Goal: Task Accomplishment & Management: Use online tool/utility

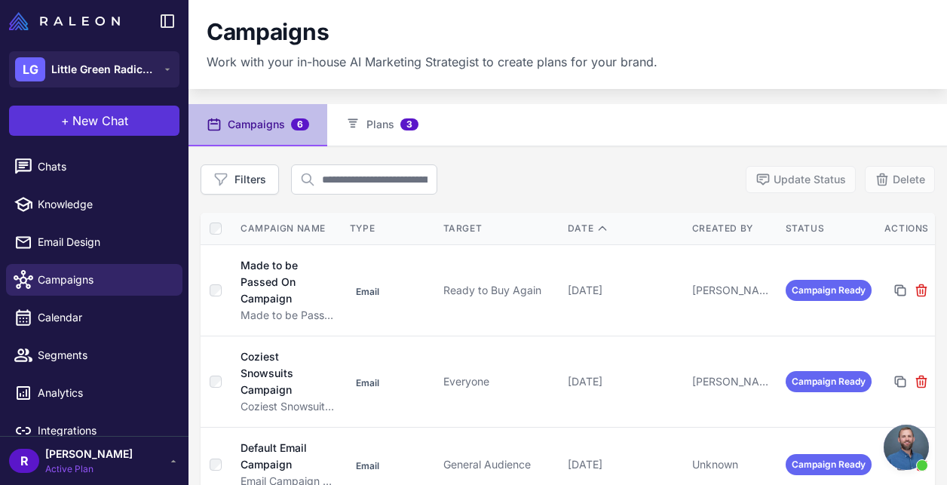
click at [123, 125] on span "New Chat" at bounding box center [100, 121] width 56 height 18
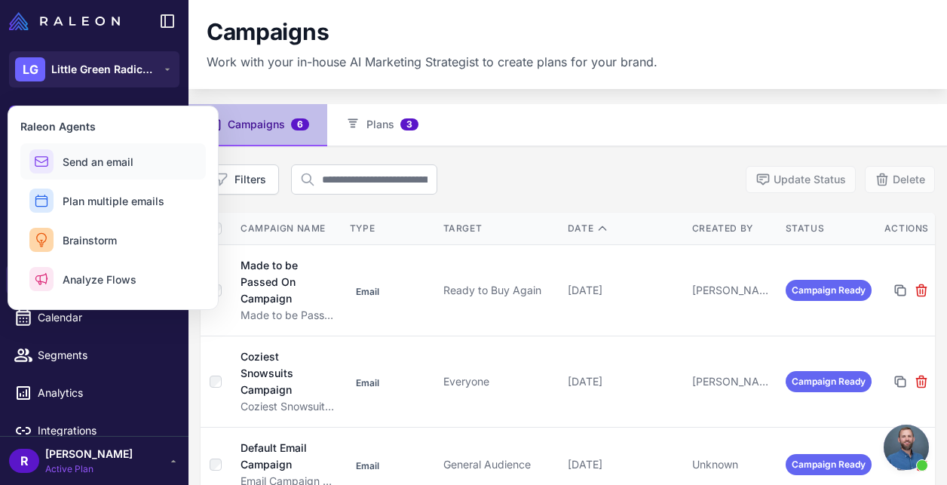
click at [103, 150] on button "Send an email" at bounding box center [113, 161] width 186 height 36
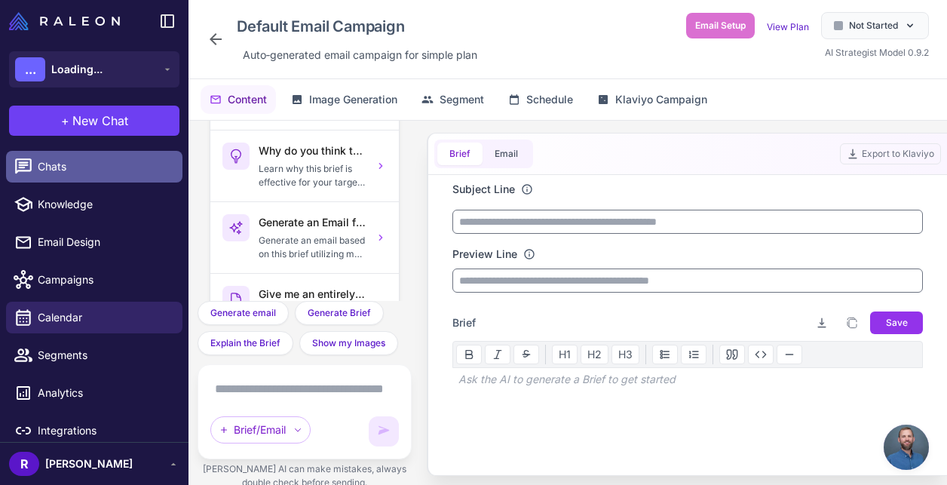
scroll to position [63, 0]
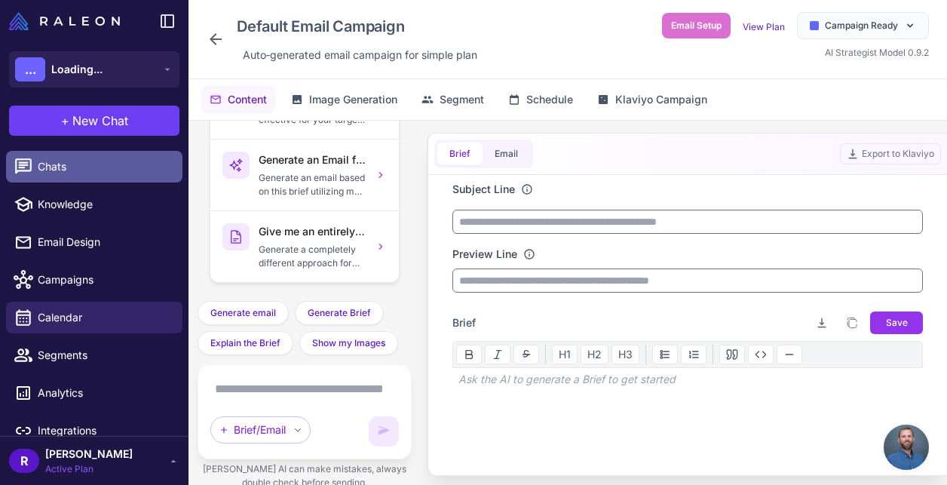
click at [119, 160] on span "Chats" at bounding box center [104, 166] width 133 height 17
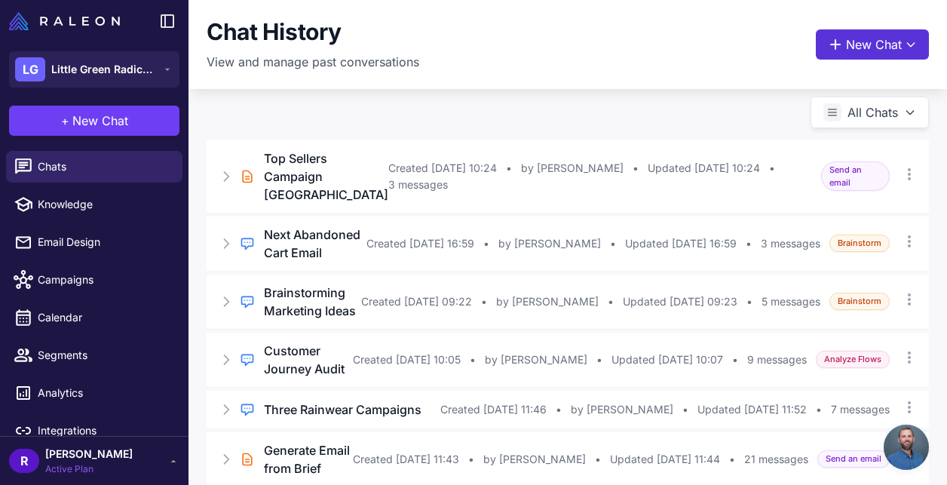
click at [855, 49] on button "New Chat" at bounding box center [872, 44] width 113 height 30
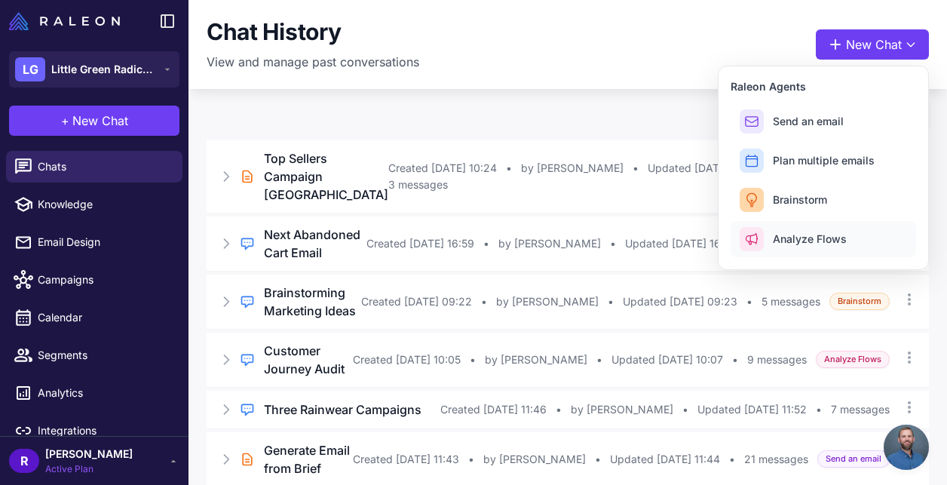
click at [780, 241] on span "Analyze Flows" at bounding box center [810, 239] width 74 height 16
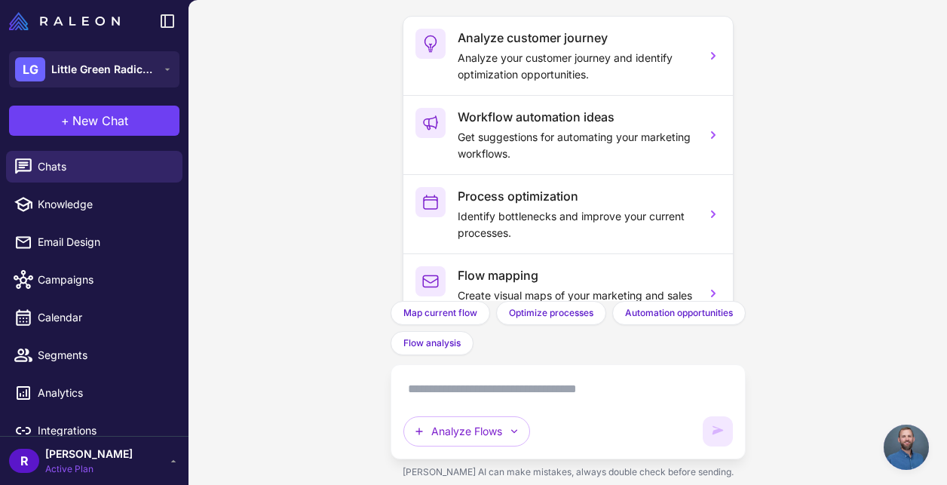
click at [602, 391] on textarea at bounding box center [568, 389] width 330 height 24
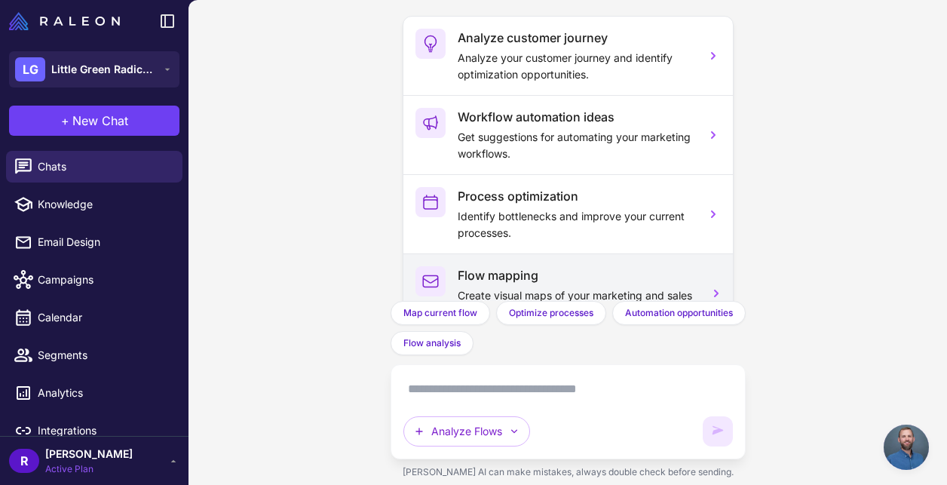
click at [622, 270] on h3 "Flow mapping" at bounding box center [576, 275] width 236 height 18
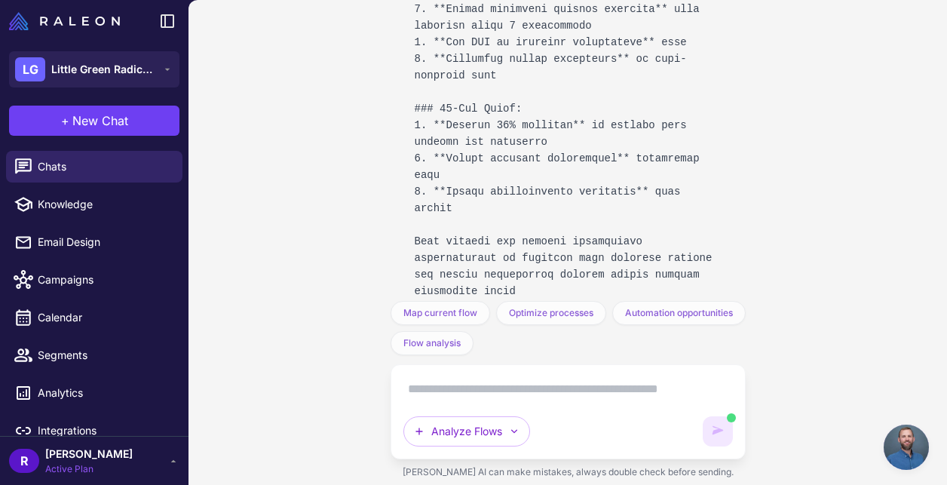
scroll to position [5801, 0]
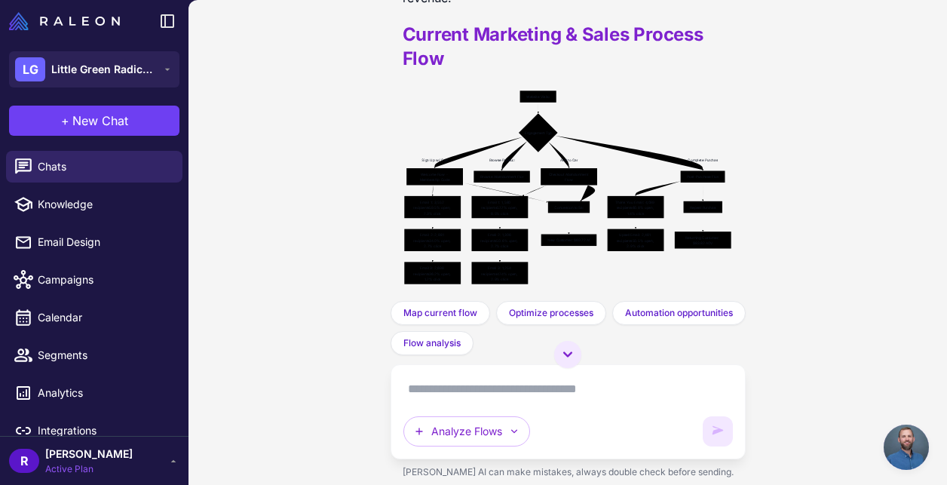
scroll to position [1182, 0]
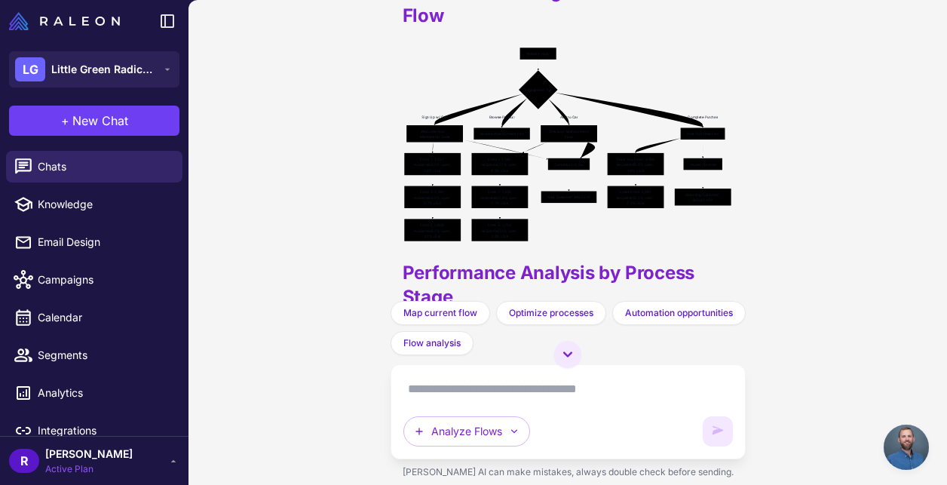
click at [486, 180] on icon "Sign Up w/ Code Browse Products Add to Cart Complete Purchase Website Visitor E…" at bounding box center [568, 145] width 331 height 198
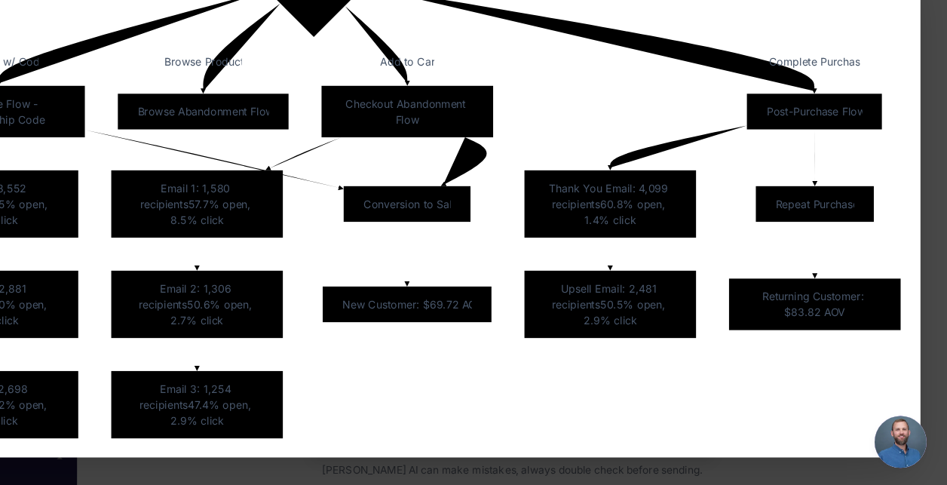
scroll to position [0, 0]
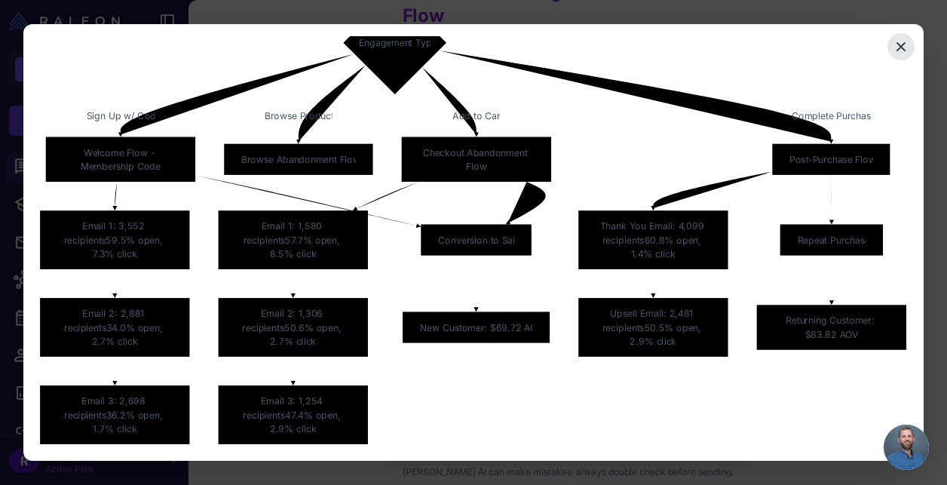
click at [904, 50] on icon "Close" at bounding box center [901, 46] width 9 height 9
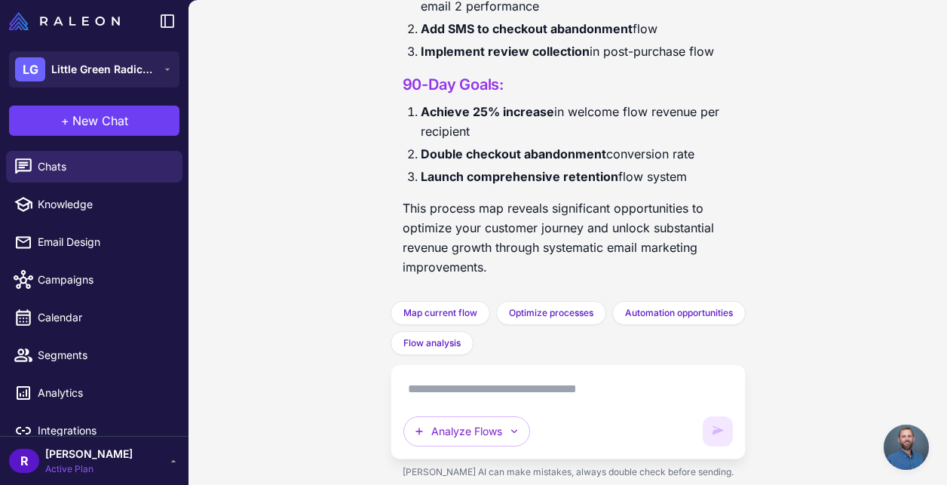
scroll to position [5708, 0]
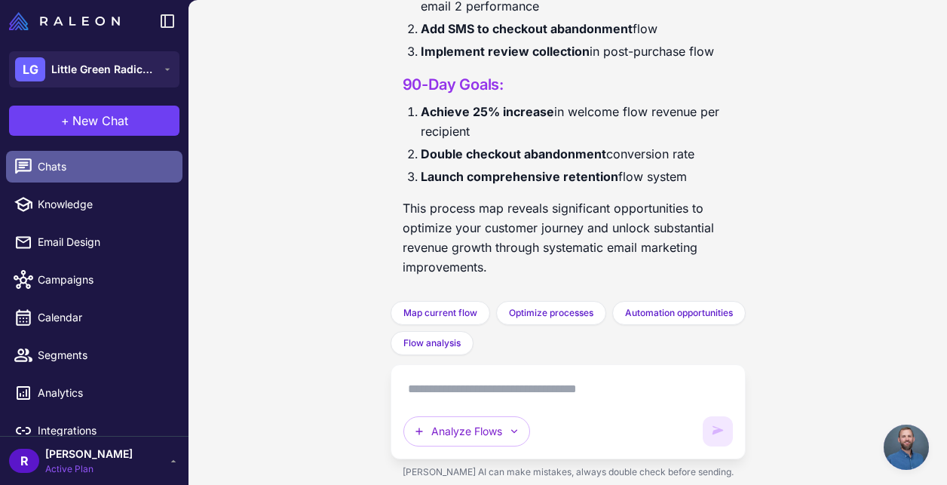
click at [127, 161] on span "Chats" at bounding box center [104, 166] width 133 height 17
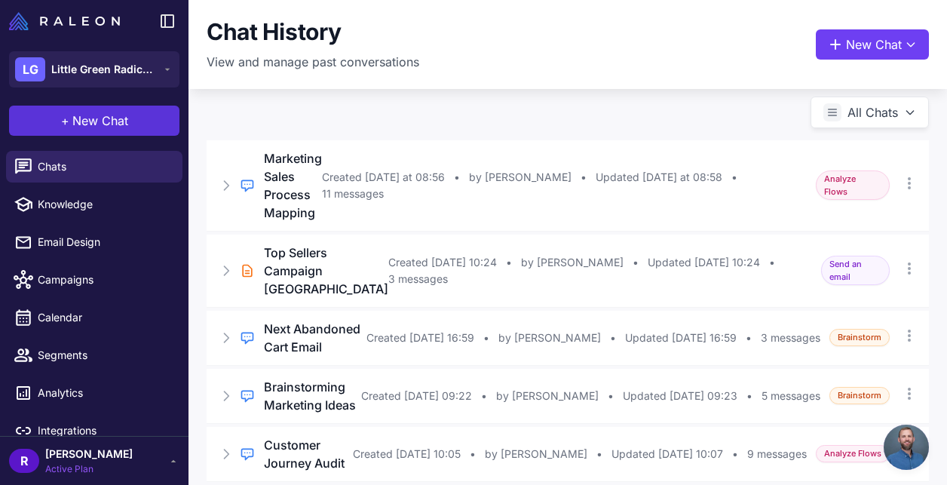
click at [104, 124] on span "New Chat" at bounding box center [100, 121] width 56 height 18
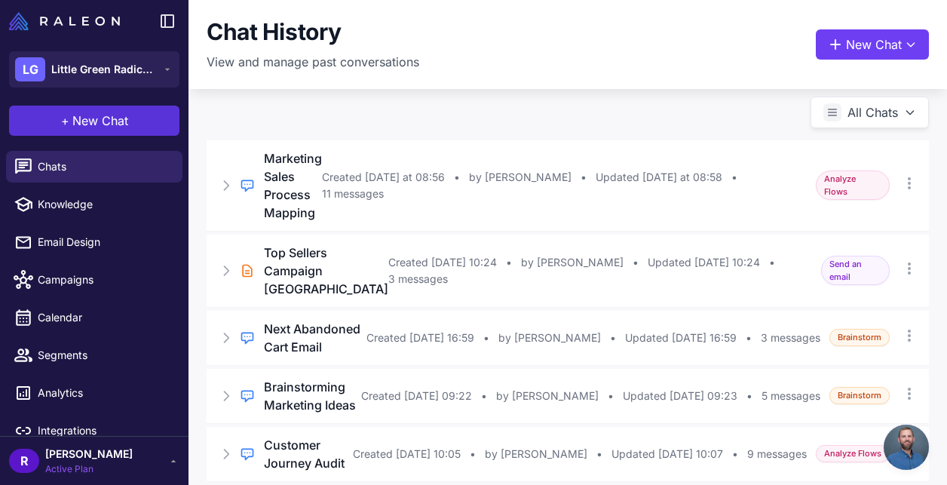
click at [115, 111] on button "+ New Chat" at bounding box center [94, 121] width 170 height 30
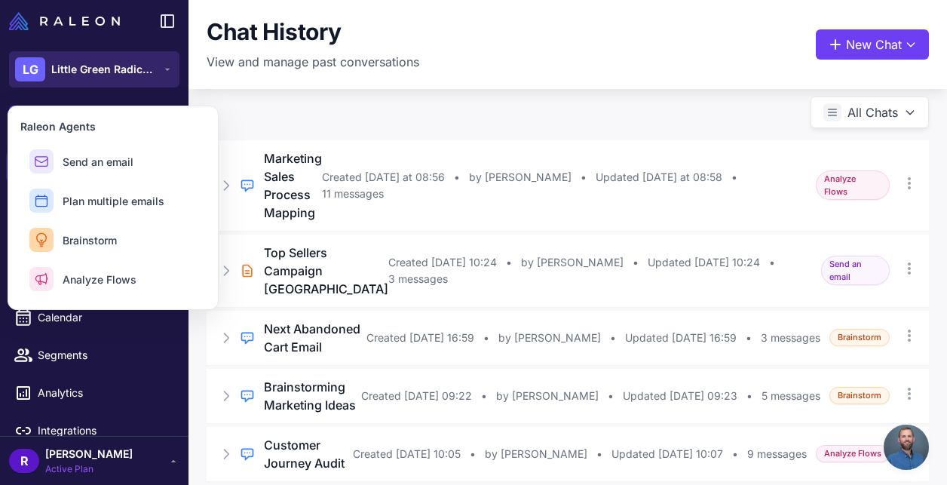
click at [55, 75] on span "Little Green Radicals" at bounding box center [104, 69] width 106 height 17
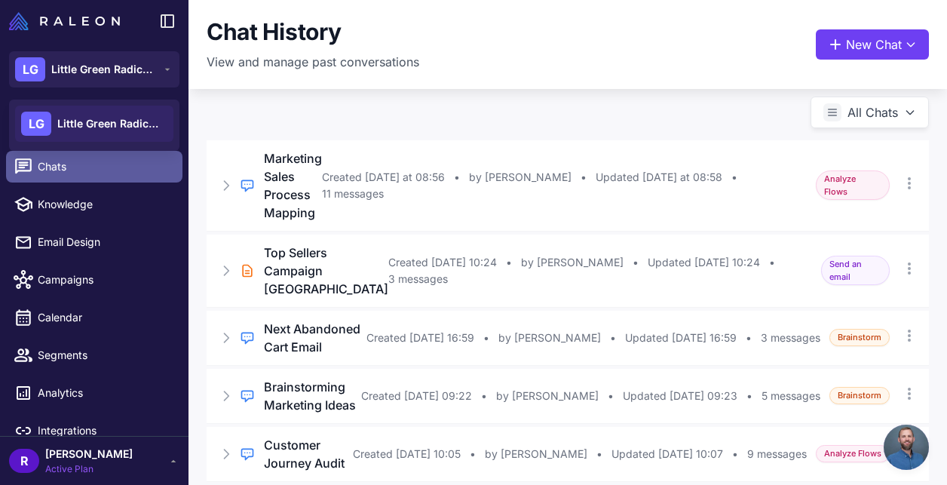
click at [66, 172] on span "Chats" at bounding box center [104, 166] width 133 height 17
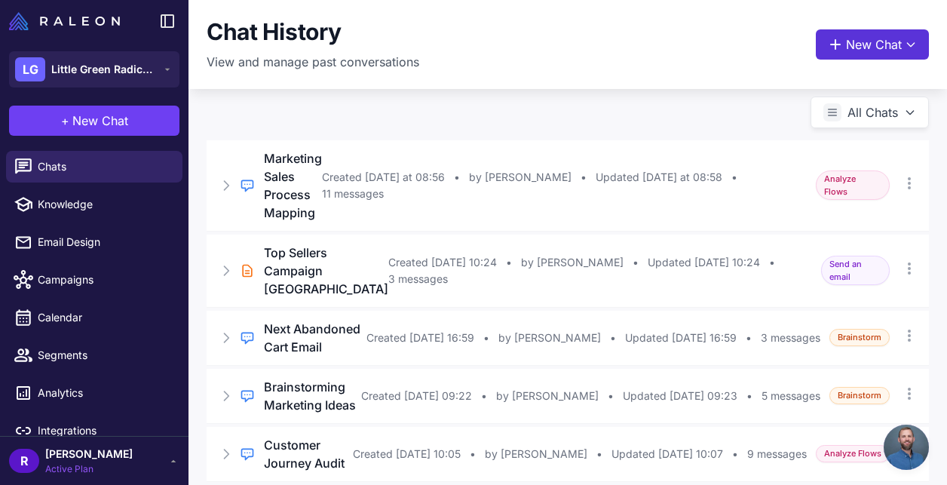
click at [909, 46] on icon at bounding box center [911, 44] width 12 height 12
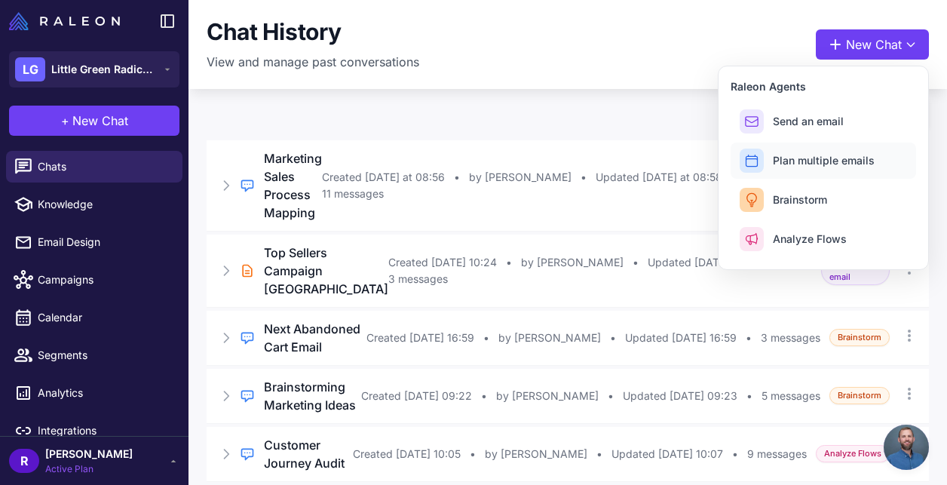
click at [830, 148] on button "Plan multiple emails" at bounding box center [824, 161] width 186 height 36
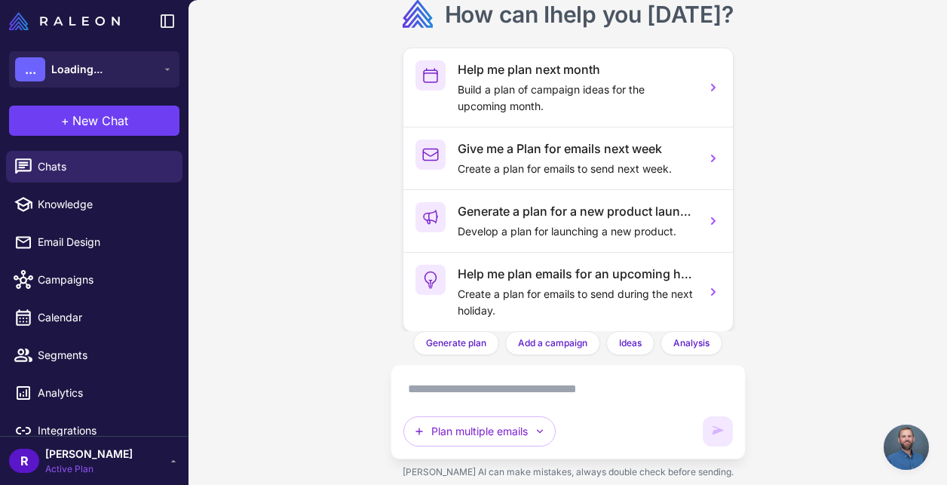
click at [527, 394] on textarea at bounding box center [568, 389] width 330 height 24
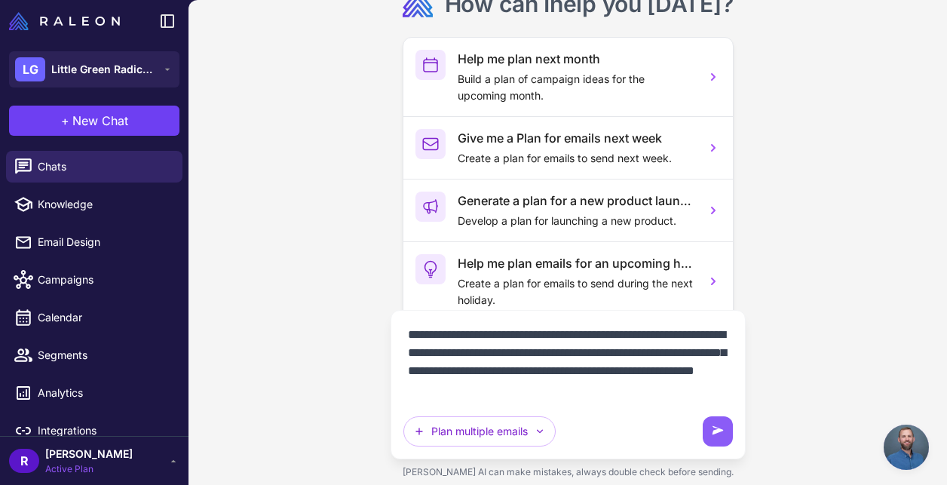
type textarea "**********"
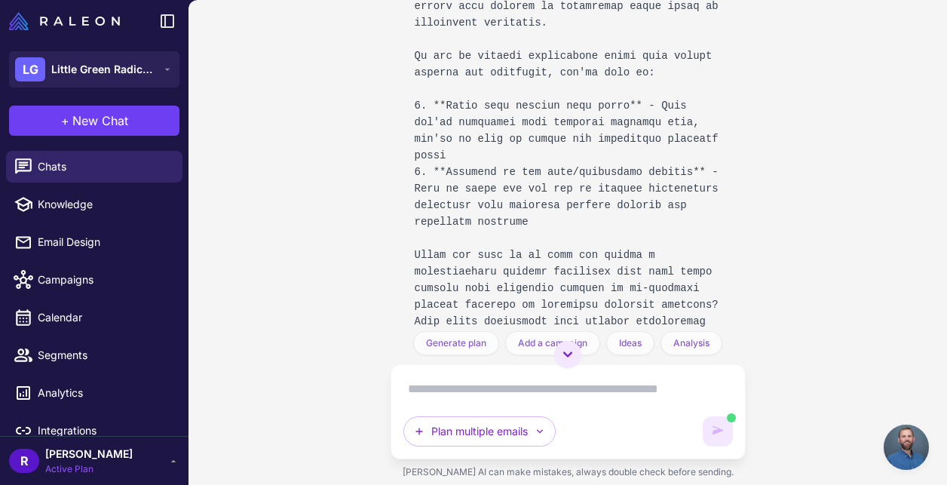
scroll to position [500, 0]
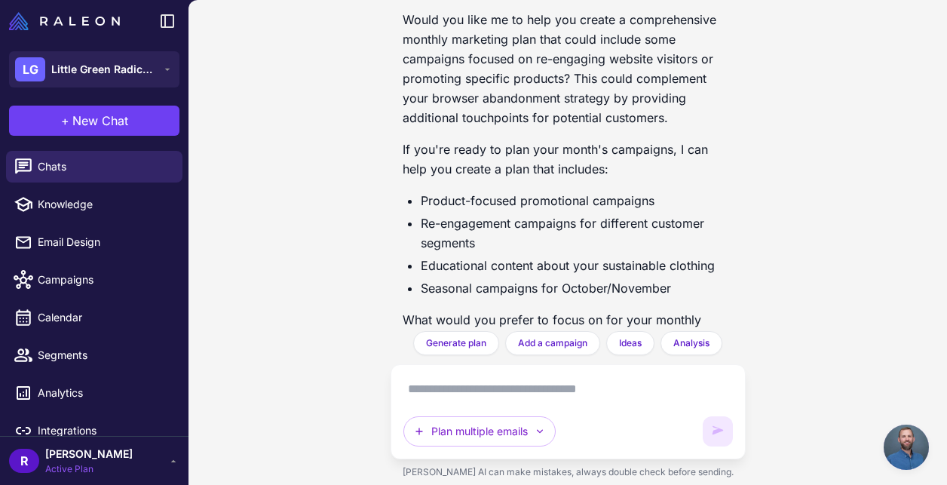
scroll to position [500, 0]
